Goal: Task Accomplishment & Management: Manage account settings

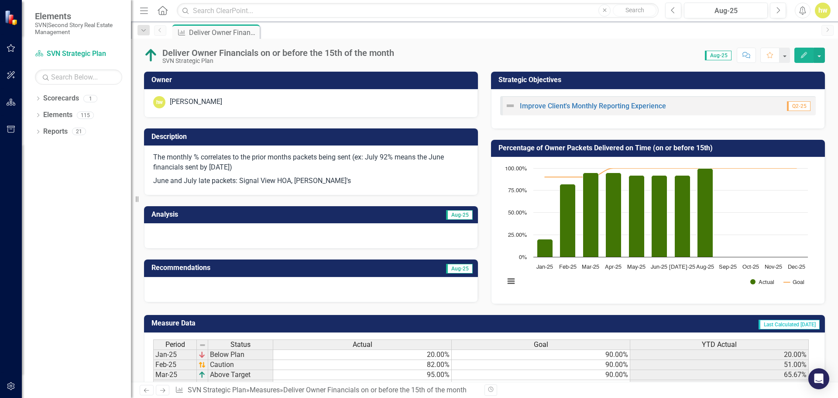
click at [337, 182] on p "June and July late packets: Signal View HOA, [PERSON_NAME]'s" at bounding box center [311, 180] width 316 height 12
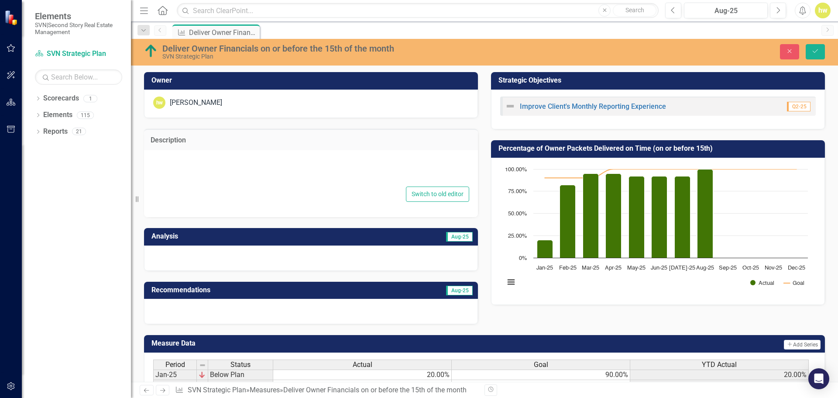
type textarea "<p>The monthly % correlates to the prior months packets being sent (ex: July 92…"
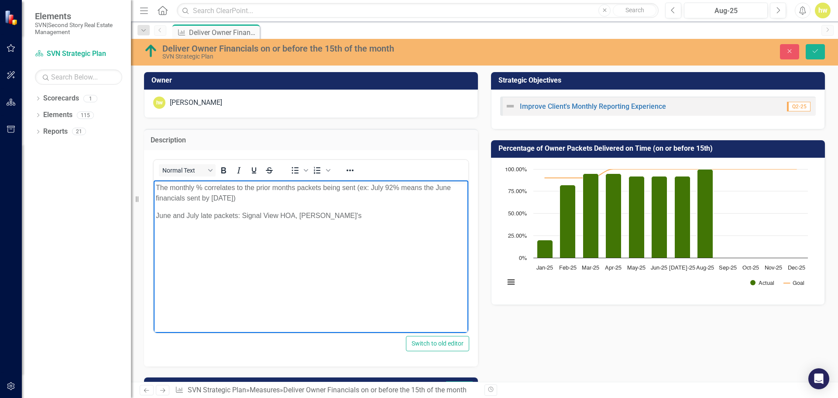
click at [337, 210] on p "June and July late packets: Signal View HOA, [PERSON_NAME]'s" at bounding box center [311, 215] width 310 height 10
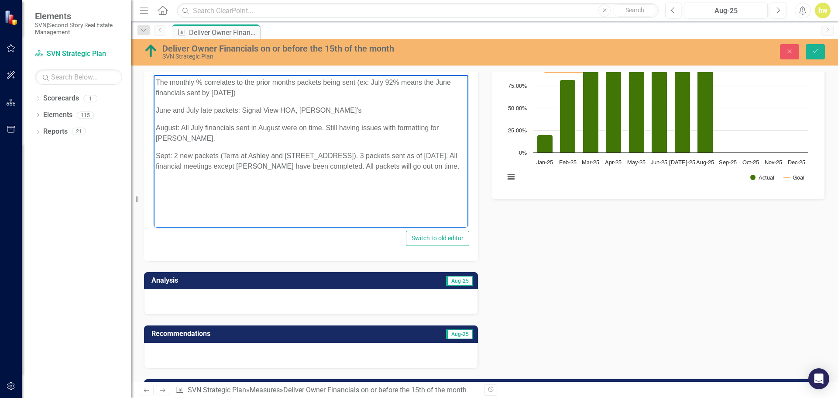
scroll to position [62, 0]
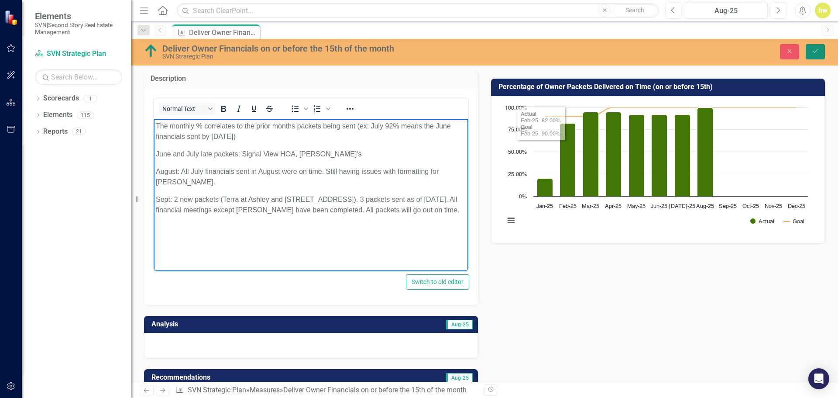
click at [812, 47] on button "Save" at bounding box center [815, 51] width 19 height 15
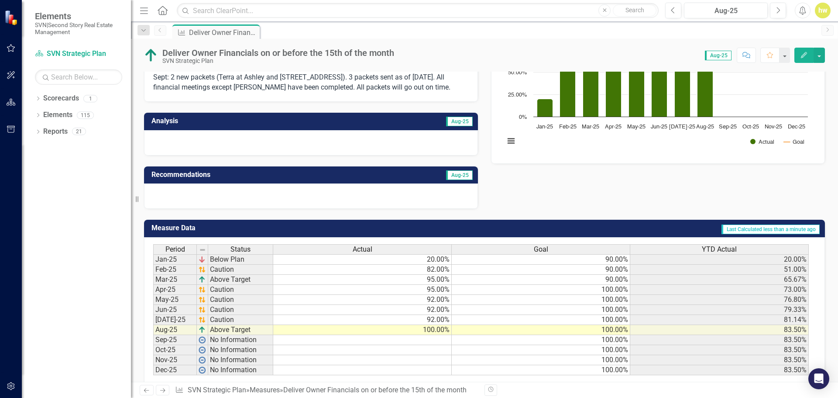
scroll to position [146, 0]
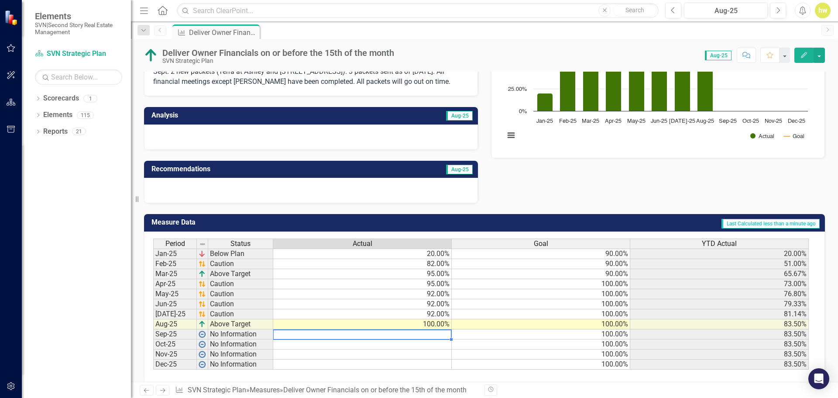
click at [435, 329] on td at bounding box center [362, 334] width 179 height 10
click at [441, 329] on td at bounding box center [362, 334] width 179 height 10
type textarea "7"
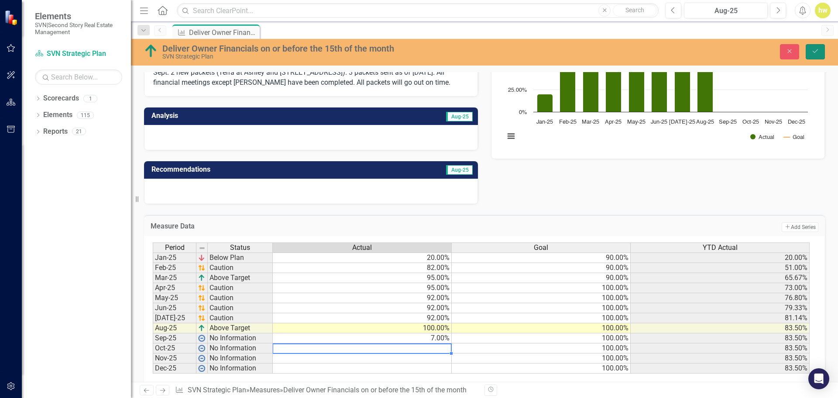
click at [818, 52] on icon "Save" at bounding box center [816, 51] width 8 height 6
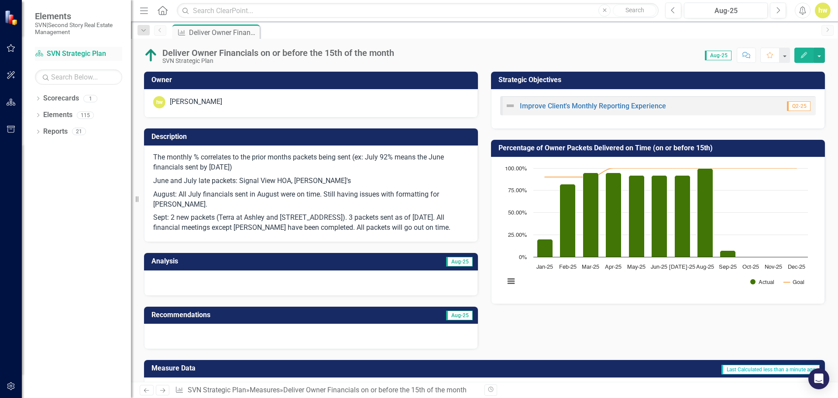
click at [73, 54] on link "Scorecard SVN Strategic Plan" at bounding box center [78, 54] width 87 height 10
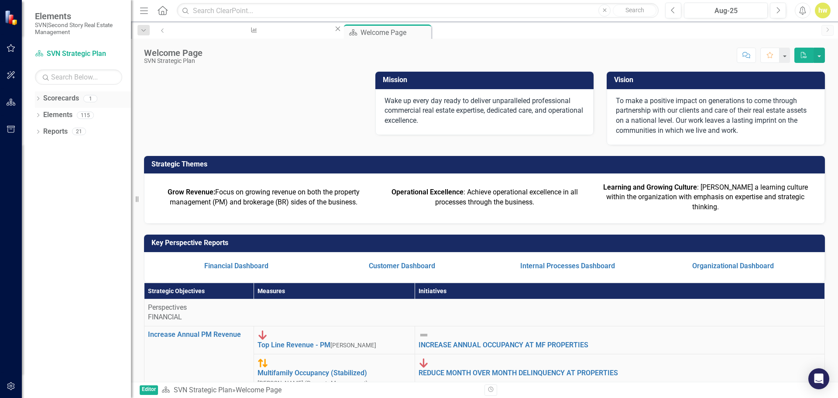
click at [42, 100] on div "Dropdown Scorecards 1" at bounding box center [83, 99] width 96 height 17
click at [13, 73] on icon "button" at bounding box center [11, 75] width 9 height 7
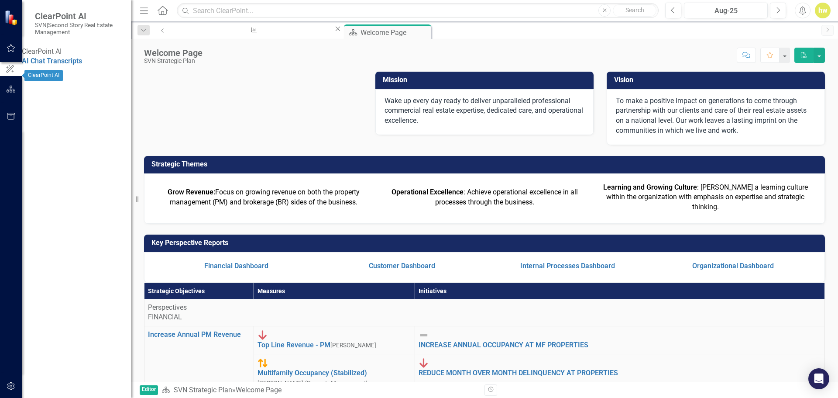
click at [11, 56] on button "button" at bounding box center [11, 48] width 20 height 18
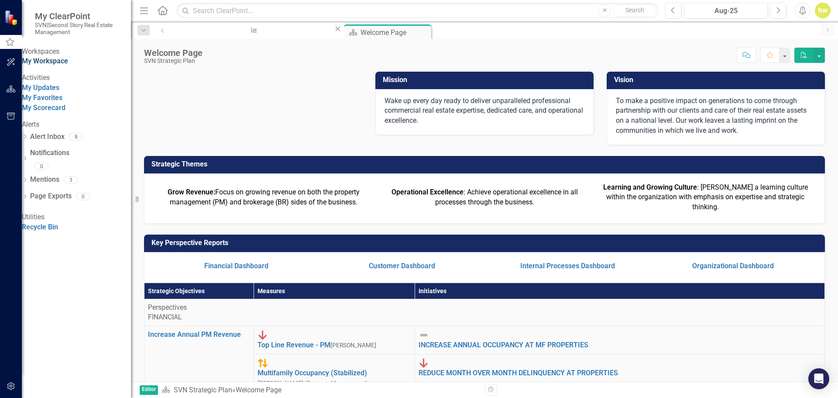
click at [65, 65] on link "My Workspace" at bounding box center [45, 61] width 46 height 8
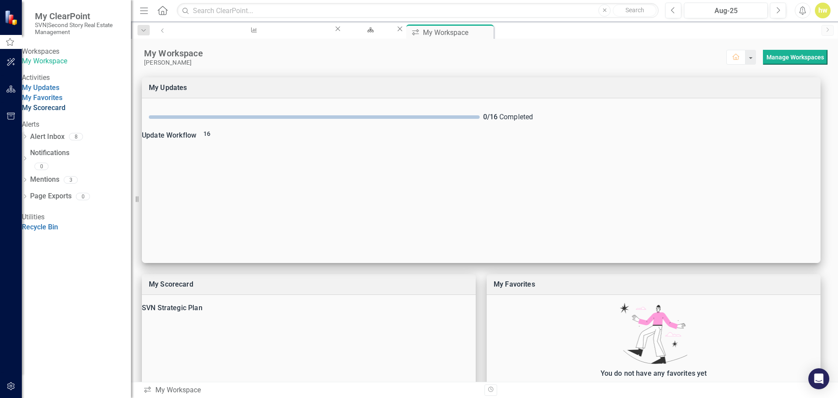
click at [65, 112] on link "My Scorecard" at bounding box center [44, 107] width 44 height 8
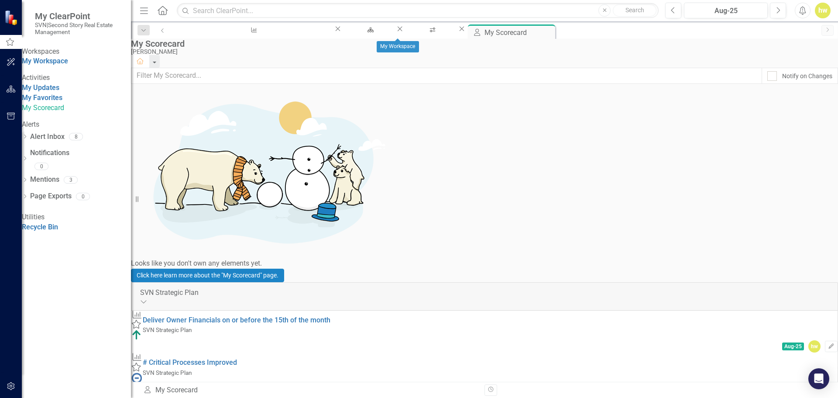
click at [458, 32] on icon "Close" at bounding box center [462, 28] width 9 height 7
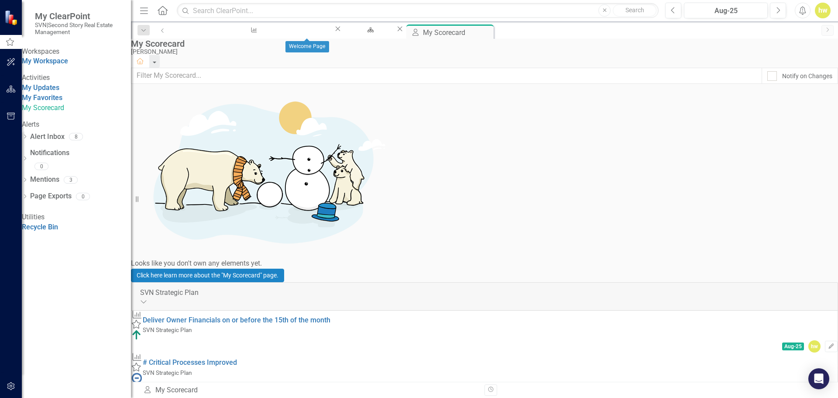
click at [396, 32] on icon "Close" at bounding box center [400, 28] width 9 height 7
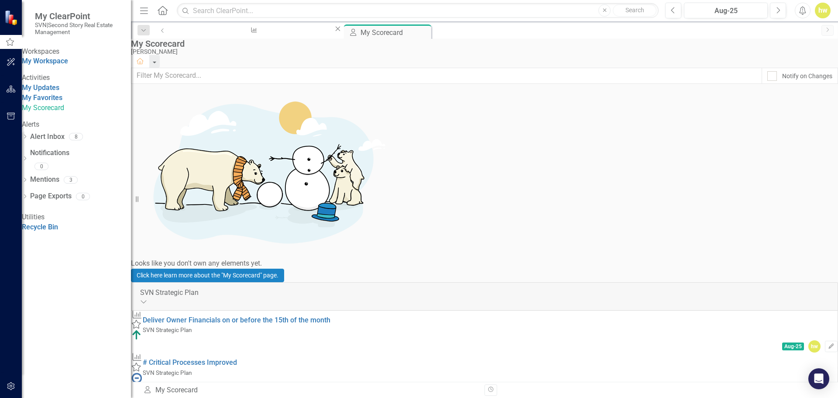
scroll to position [82, 0]
click at [237, 33] on div "Deliver Owner Financials on or before the 15th of the month" at bounding box center [252, 38] width 146 height 11
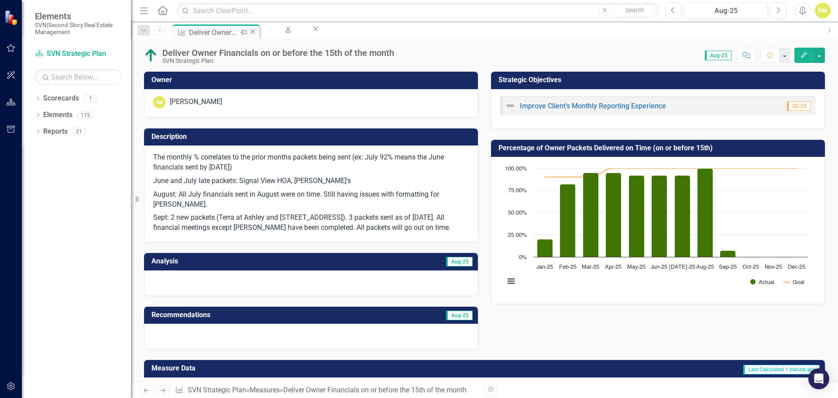
click at [250, 31] on icon "Close" at bounding box center [252, 31] width 9 height 7
